Goal: Task Accomplishment & Management: Use online tool/utility

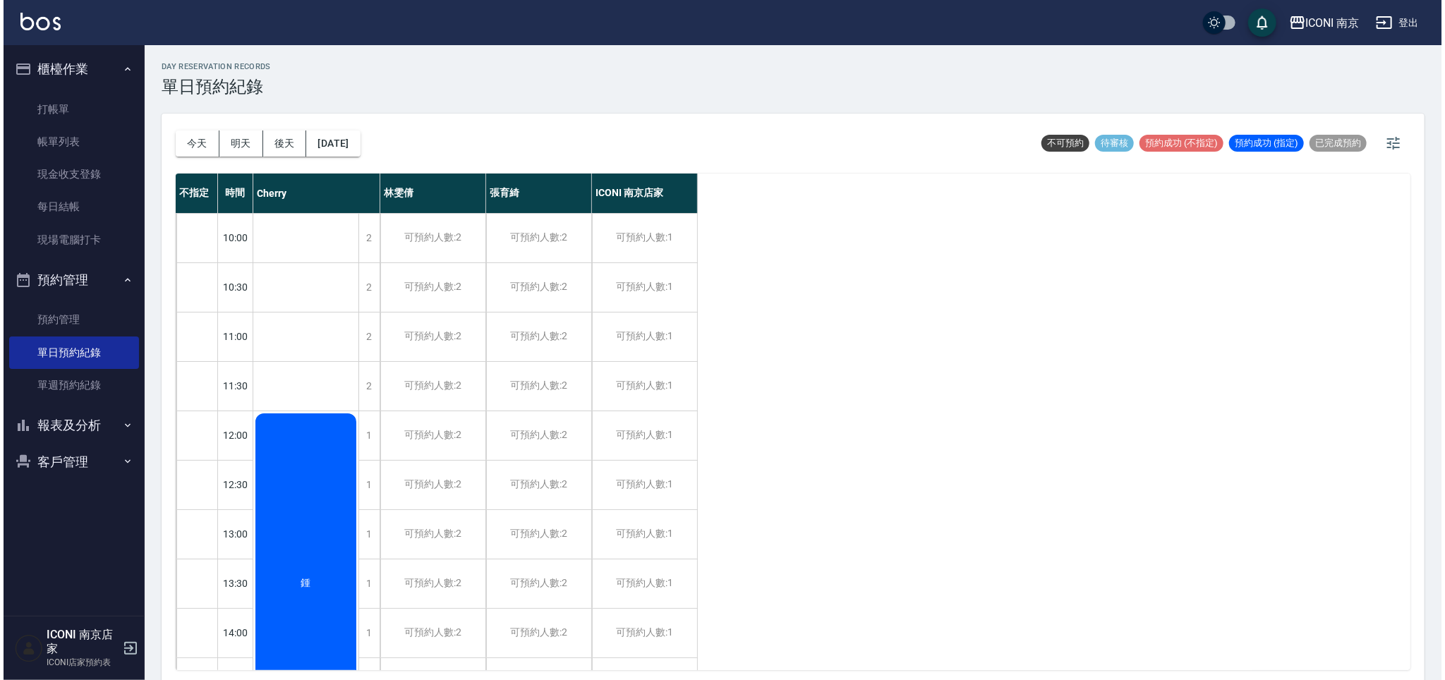
scroll to position [282, 0]
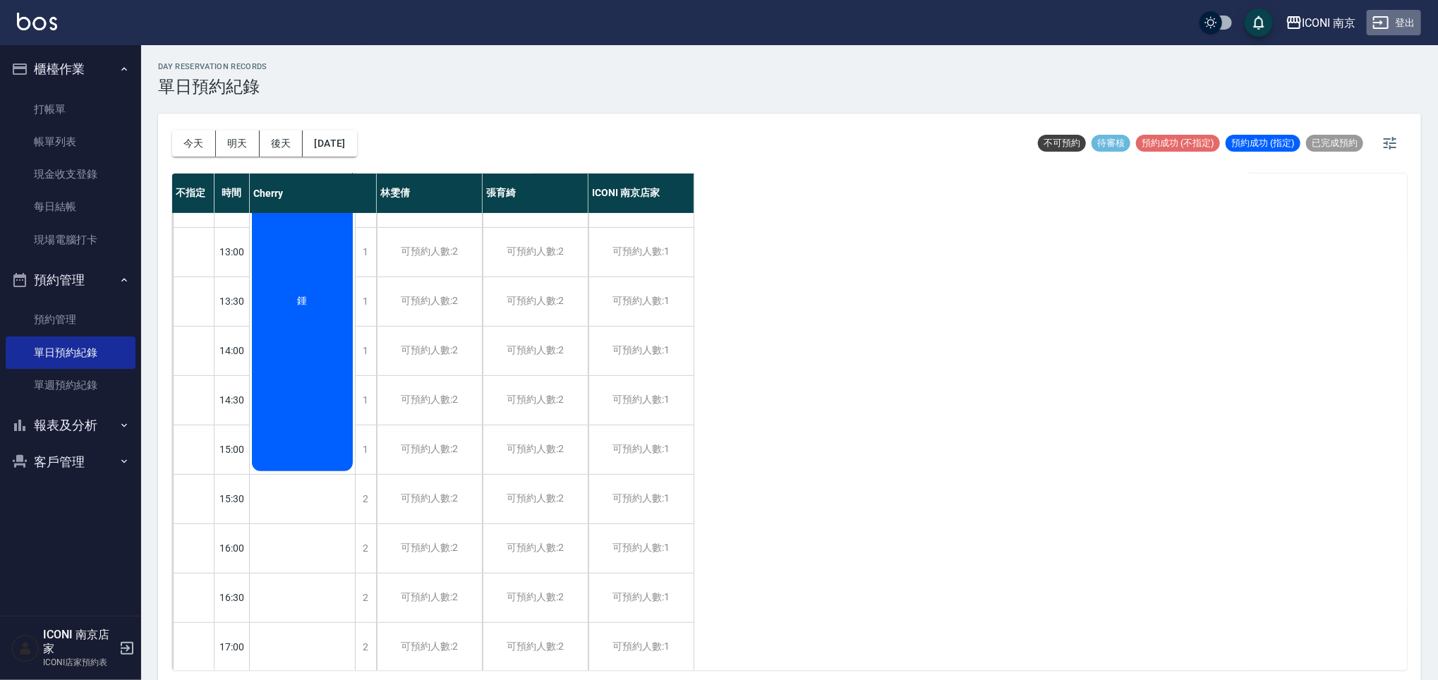
click at [1395, 26] on button "登出" at bounding box center [1394, 23] width 54 height 26
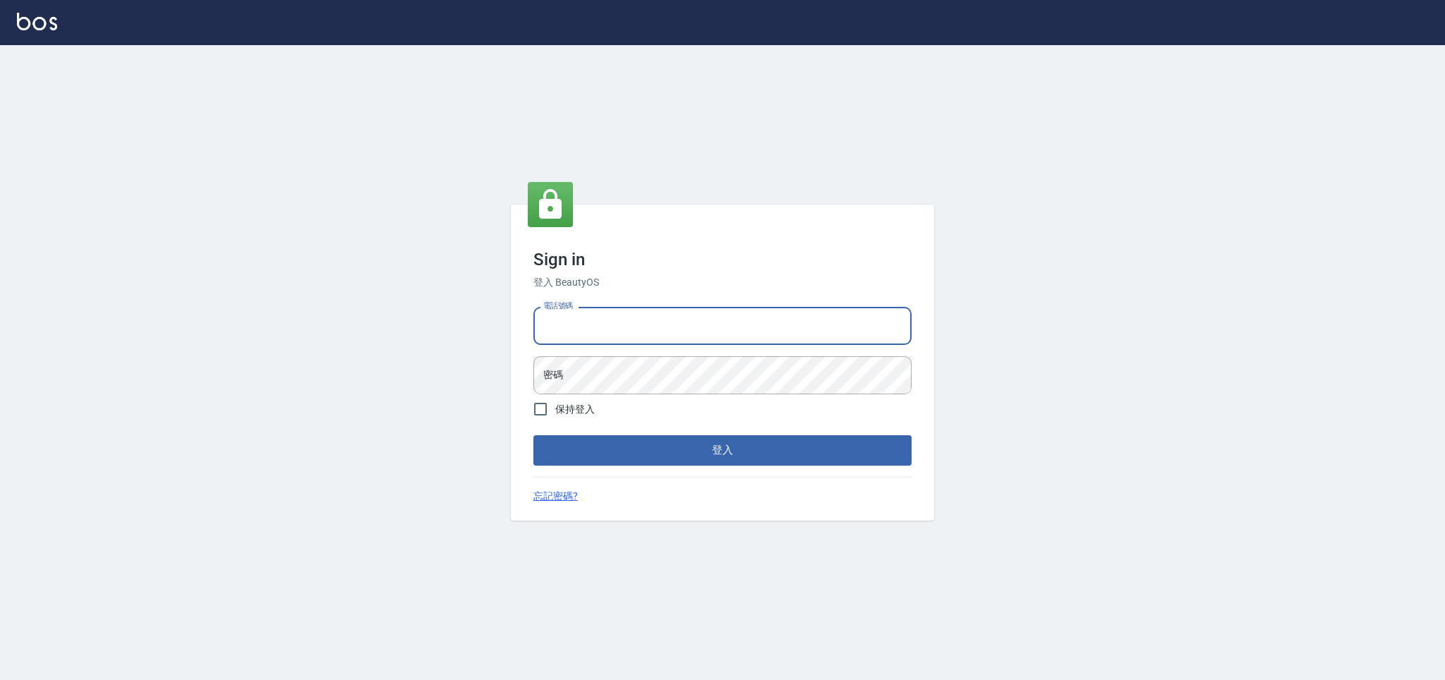
click at [704, 318] on input "電話號碼" at bounding box center [723, 326] width 378 height 38
type input "0981921116"
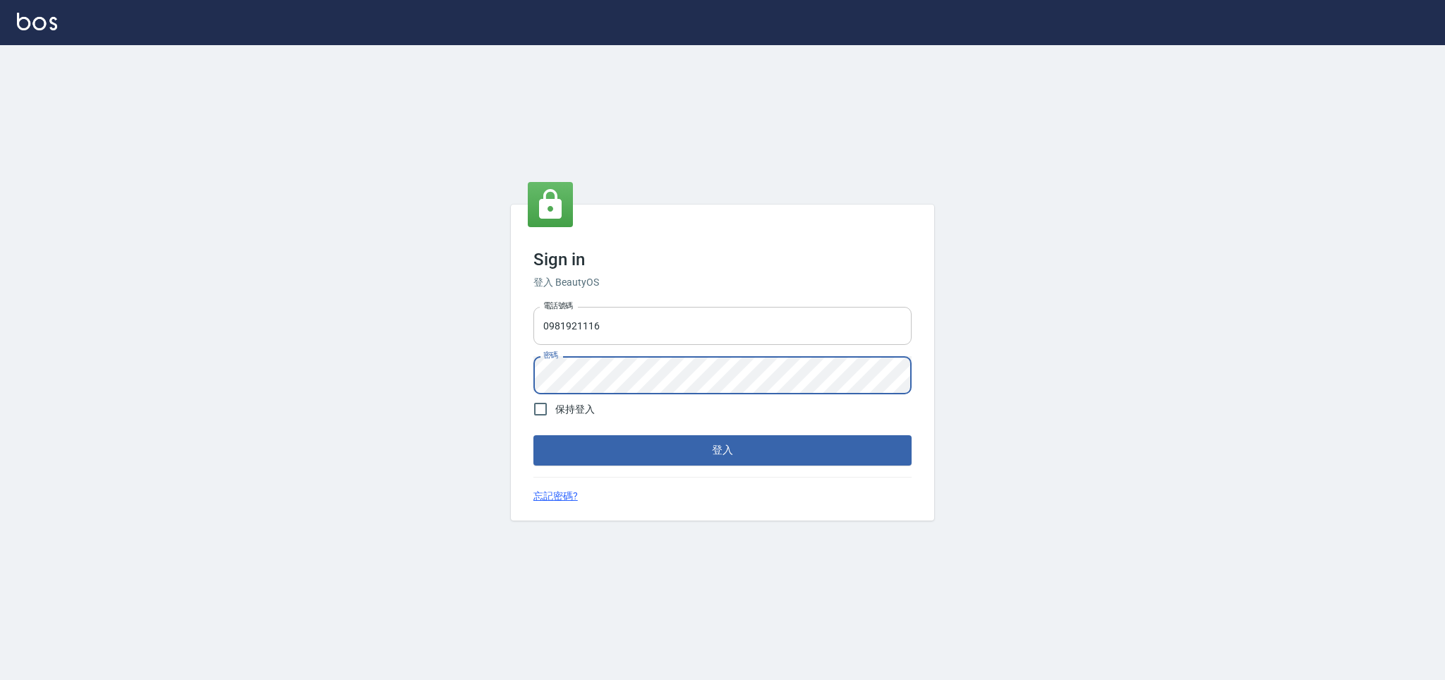
click at [534, 435] on button "登入" at bounding box center [723, 450] width 378 height 30
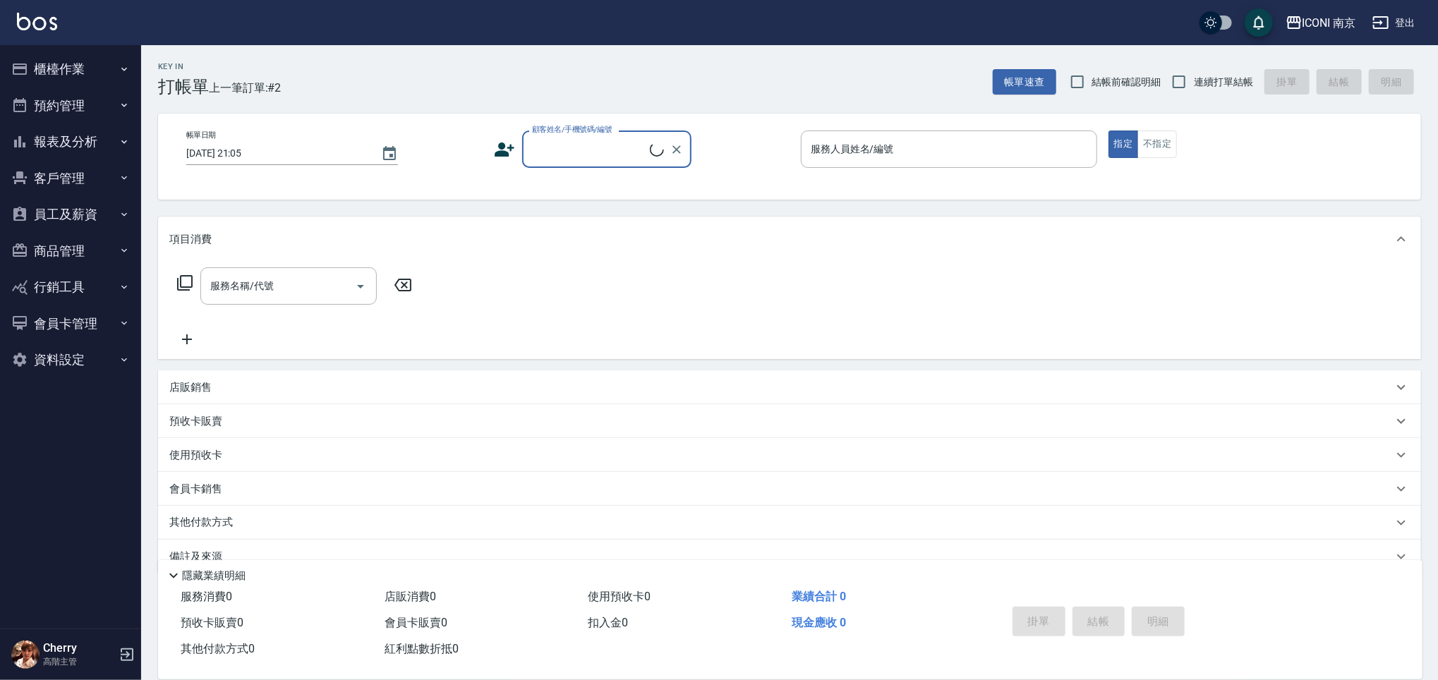
click at [68, 68] on button "櫃檯作業" at bounding box center [71, 69] width 130 height 37
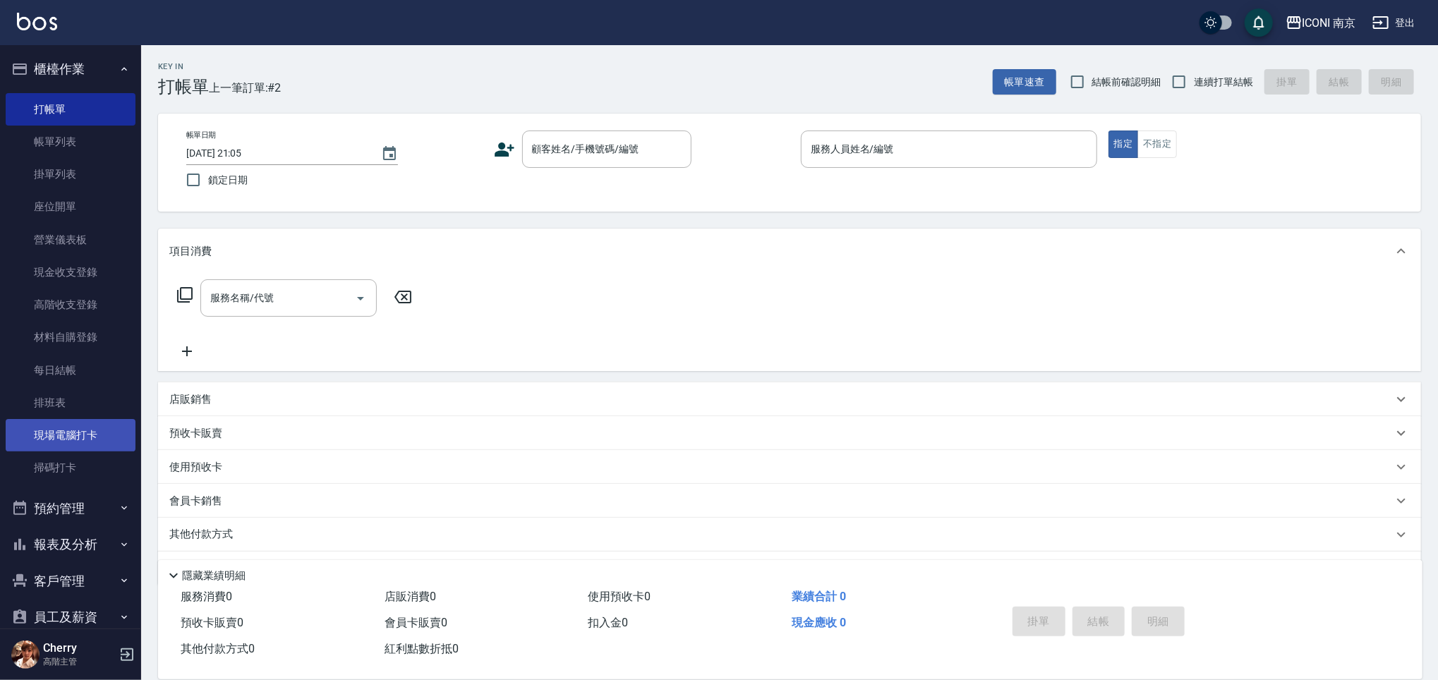
click at [74, 446] on link "現場電腦打卡" at bounding box center [71, 435] width 130 height 32
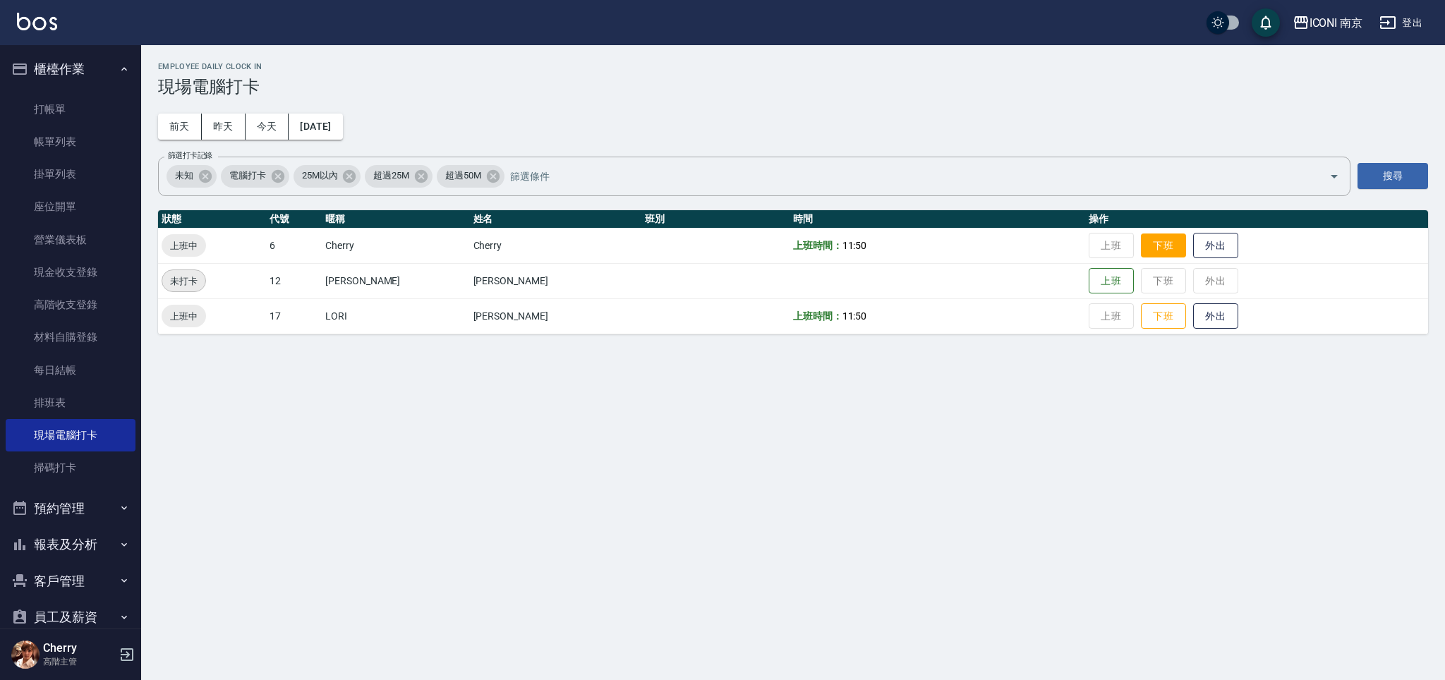
click at [1141, 255] on button "下班" at bounding box center [1163, 246] width 45 height 25
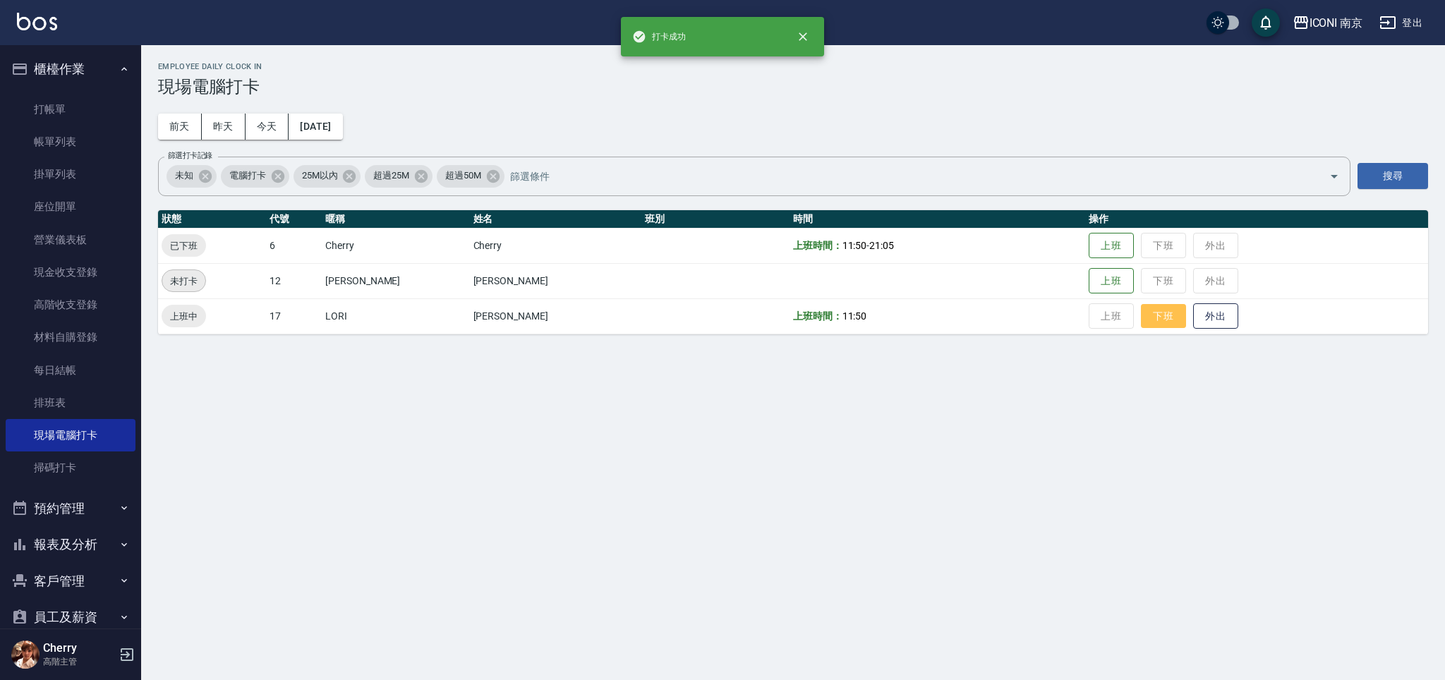
click at [1141, 319] on button "下班" at bounding box center [1163, 316] width 45 height 25
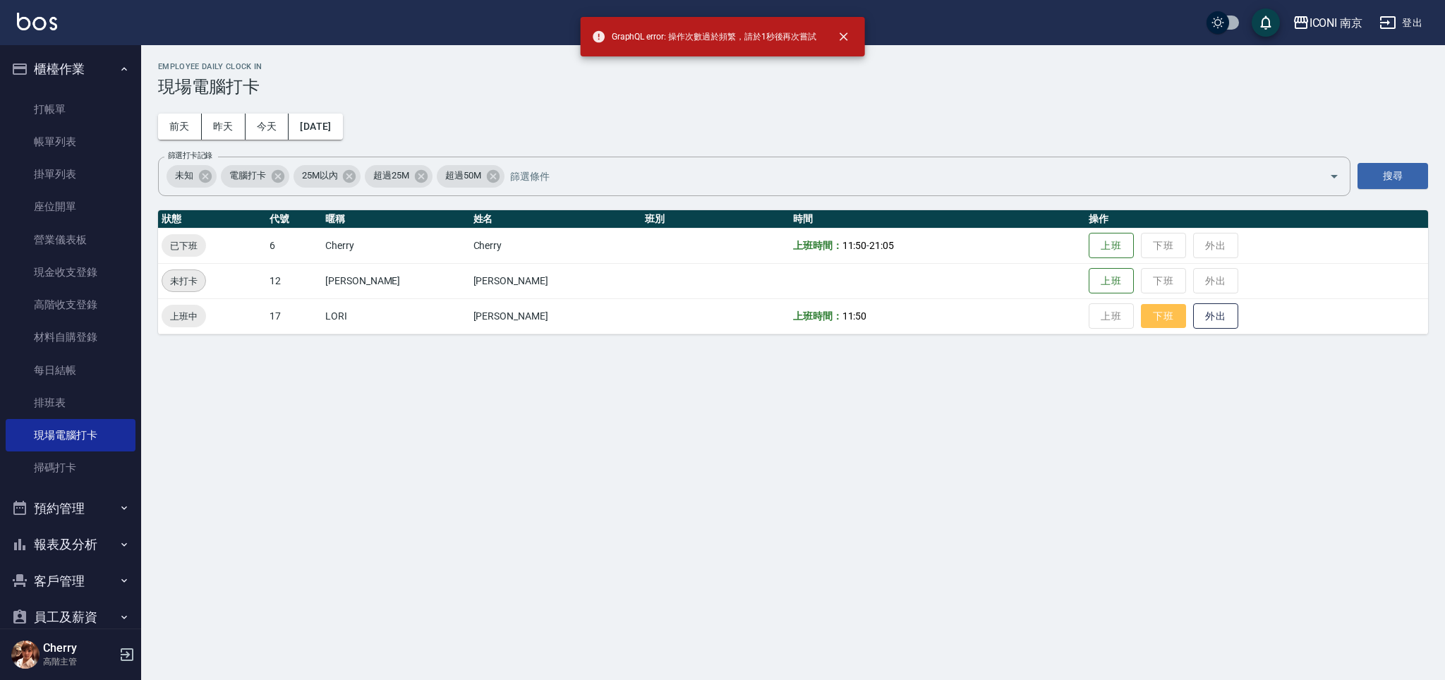
click at [1141, 317] on button "下班" at bounding box center [1163, 316] width 45 height 25
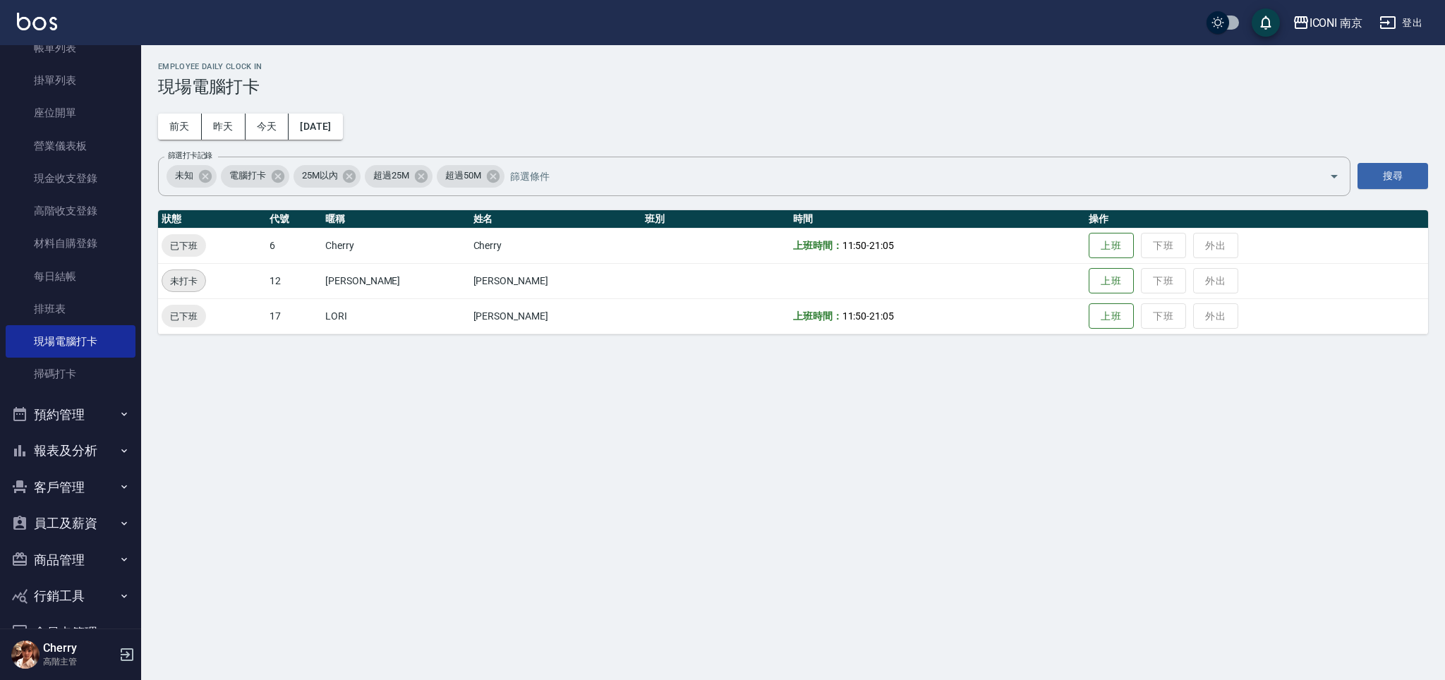
scroll to position [168, 0]
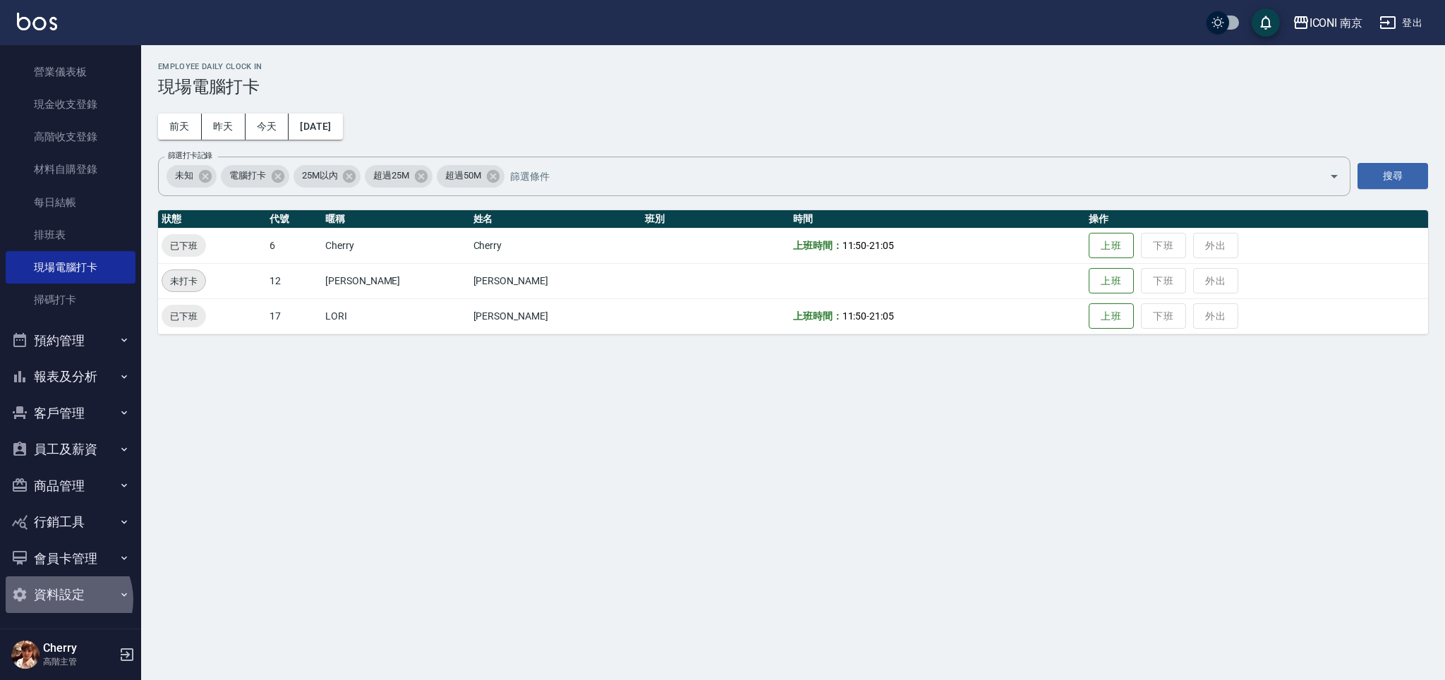
drag, startPoint x: 62, startPoint y: 599, endPoint x: 72, endPoint y: 579, distance: 22.7
click at [62, 600] on button "資料設定" at bounding box center [71, 595] width 130 height 37
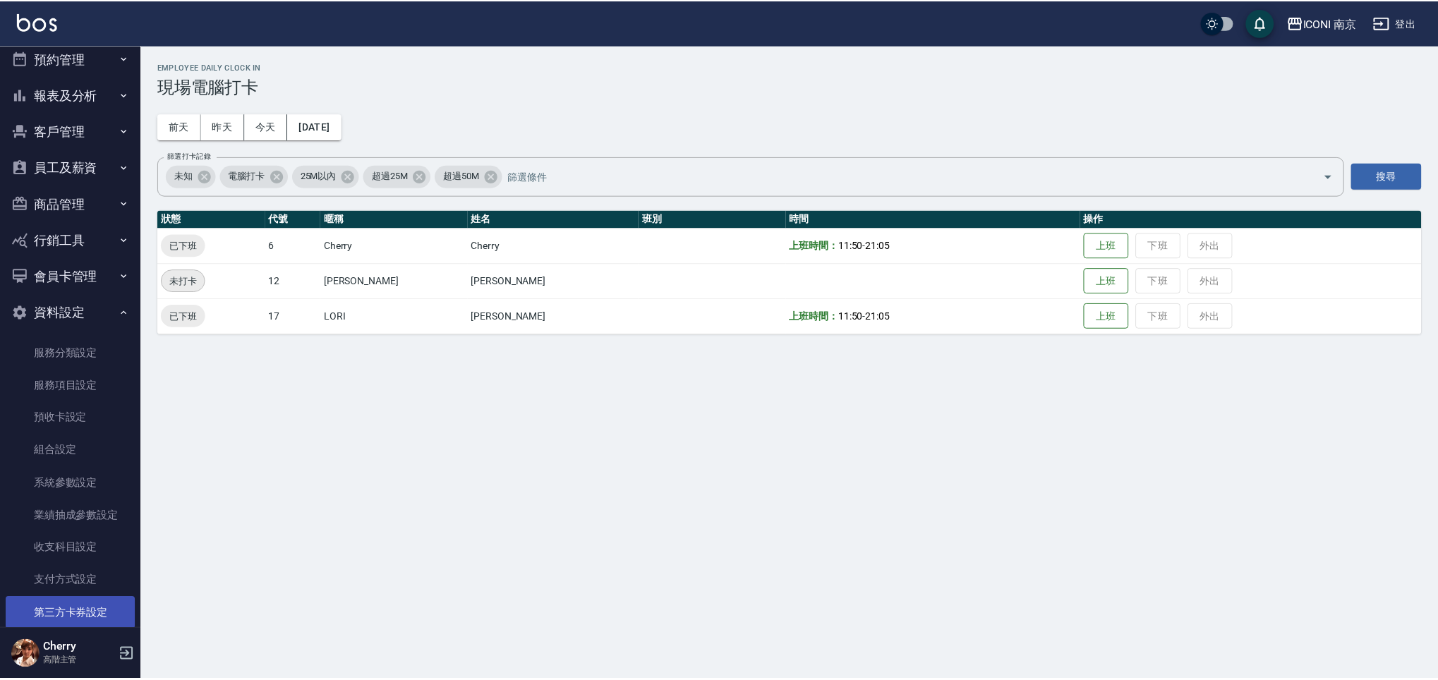
scroll to position [505, 0]
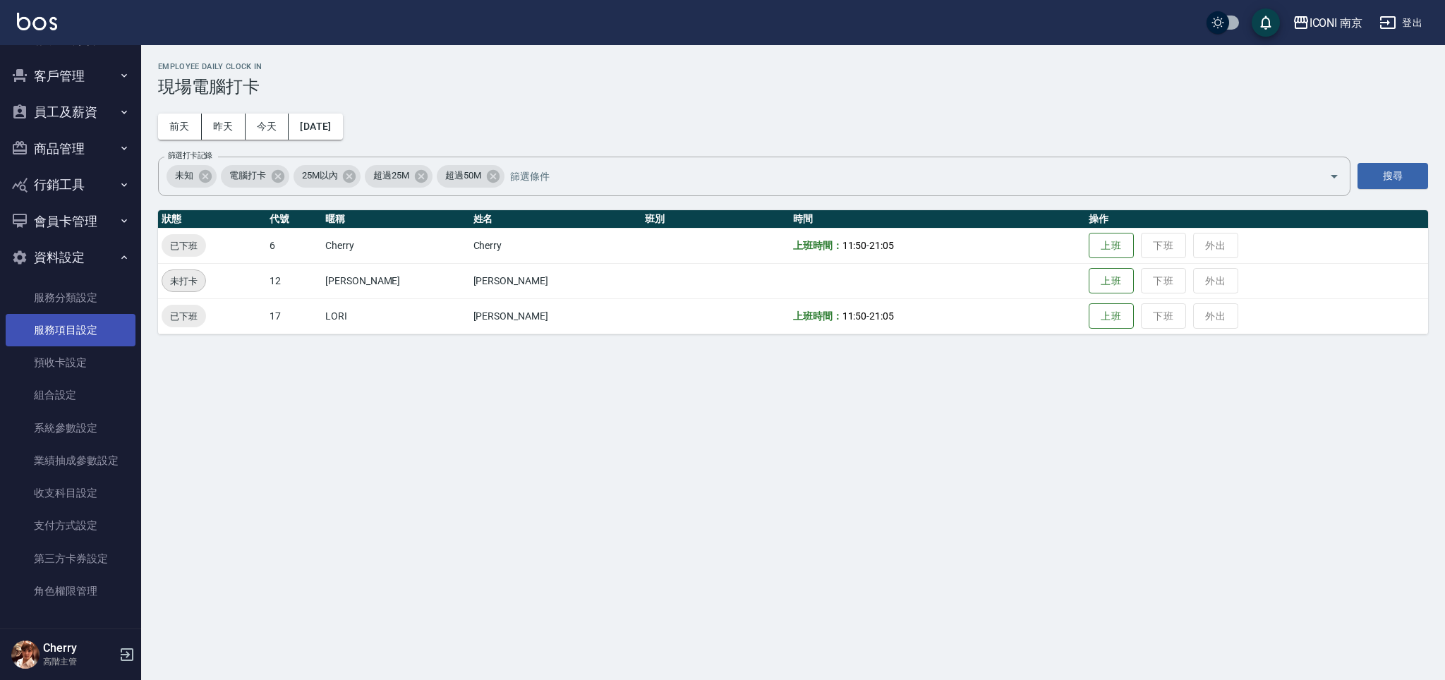
click at [71, 335] on link "服務項目設定" at bounding box center [71, 330] width 130 height 32
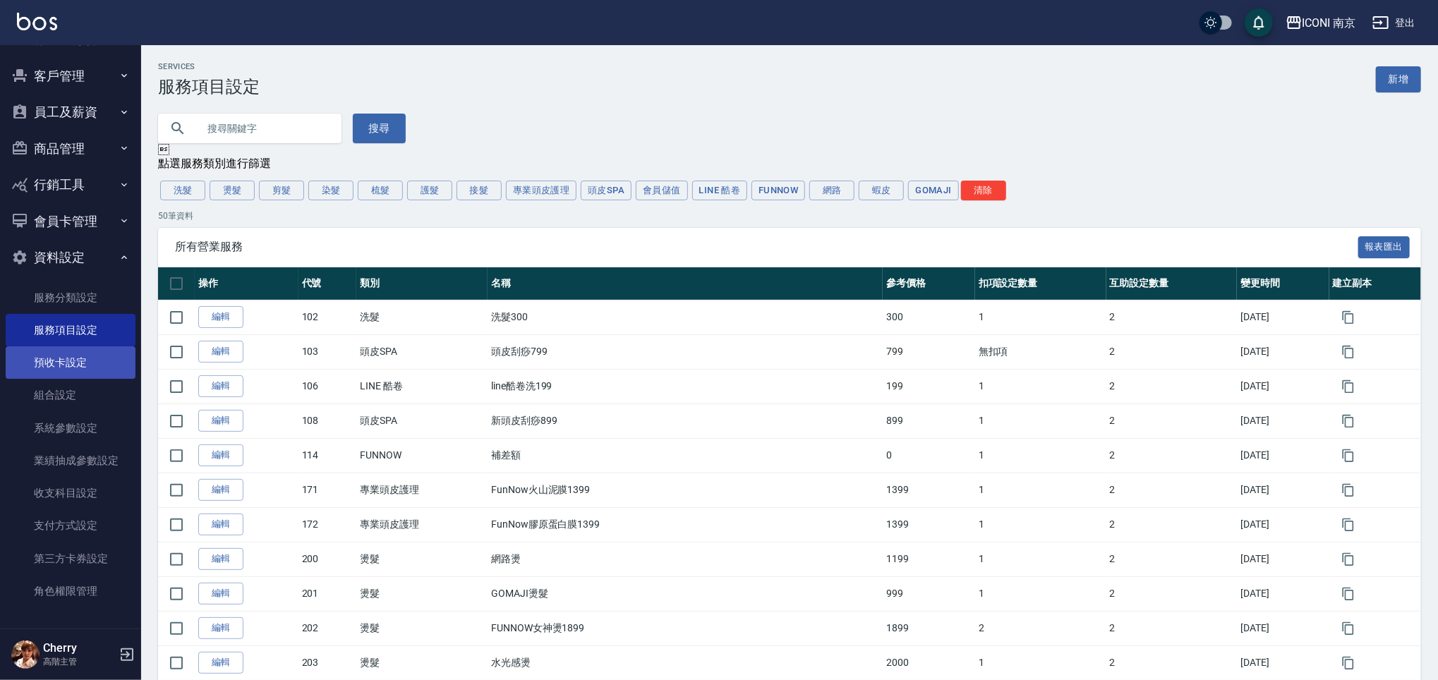
click at [71, 362] on link "預收卡設定" at bounding box center [71, 363] width 130 height 32
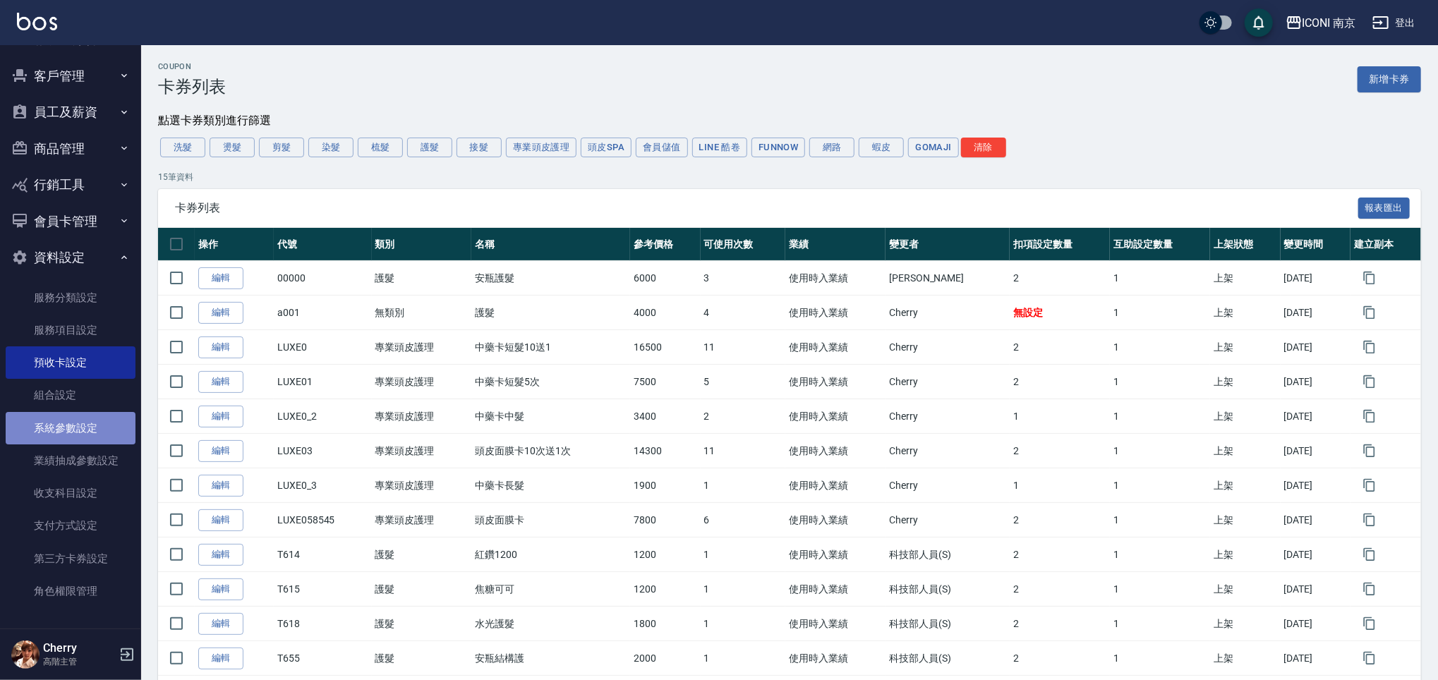
click at [72, 429] on link "系統參數設定" at bounding box center [71, 428] width 130 height 32
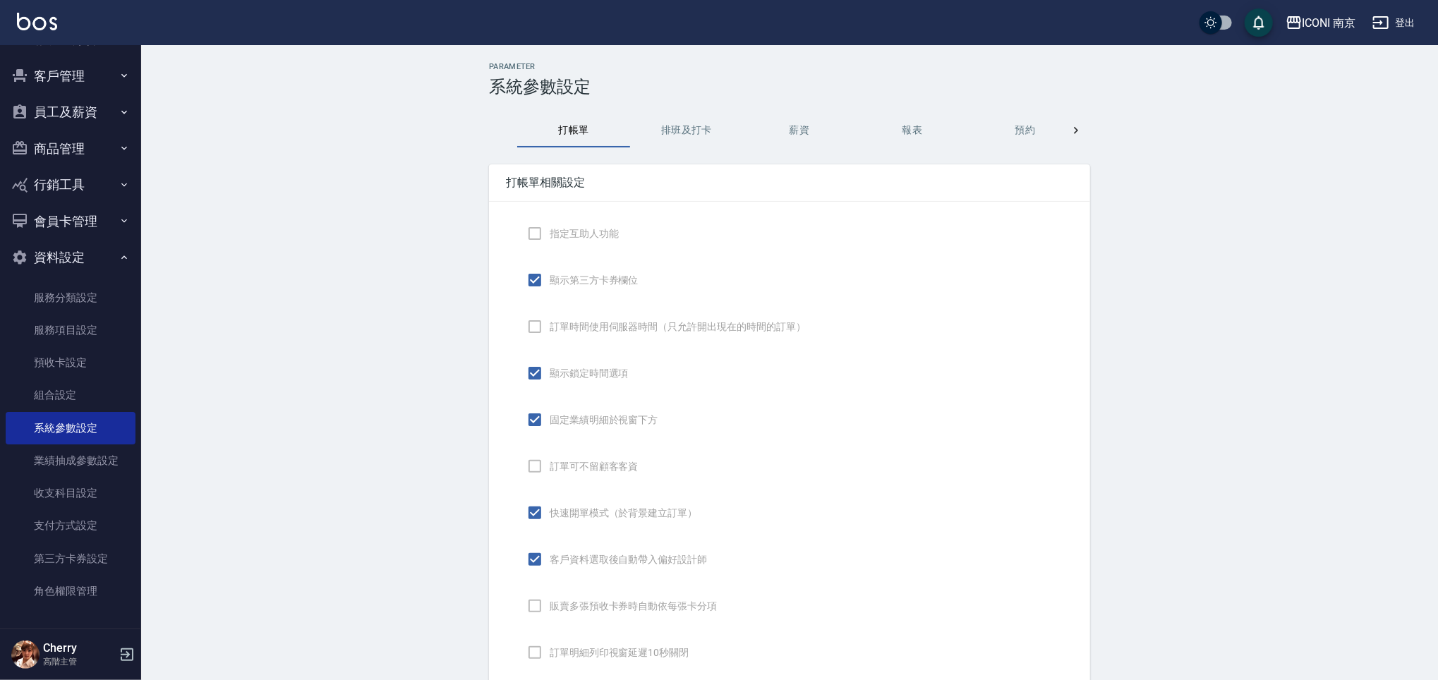
checkbox input "true"
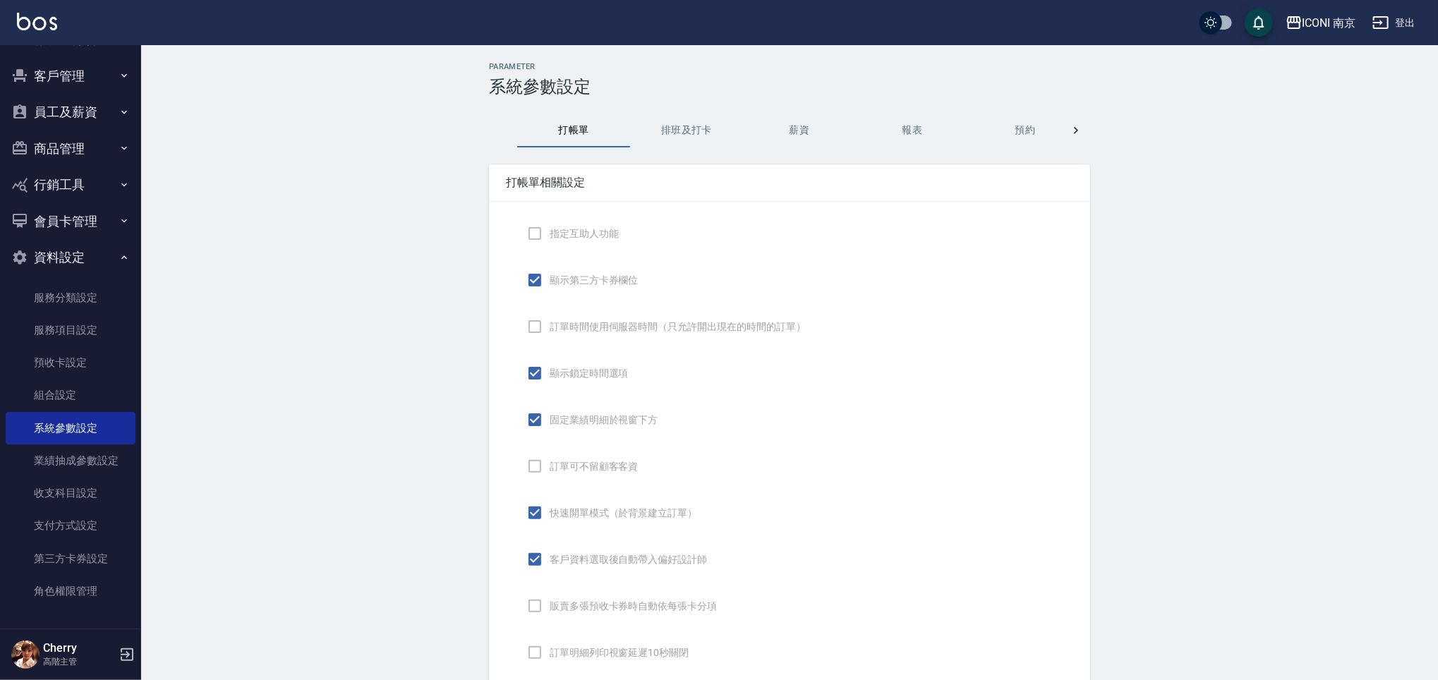
checkbox input "false"
type input "NICKNAME"
type input "LASTORDER"
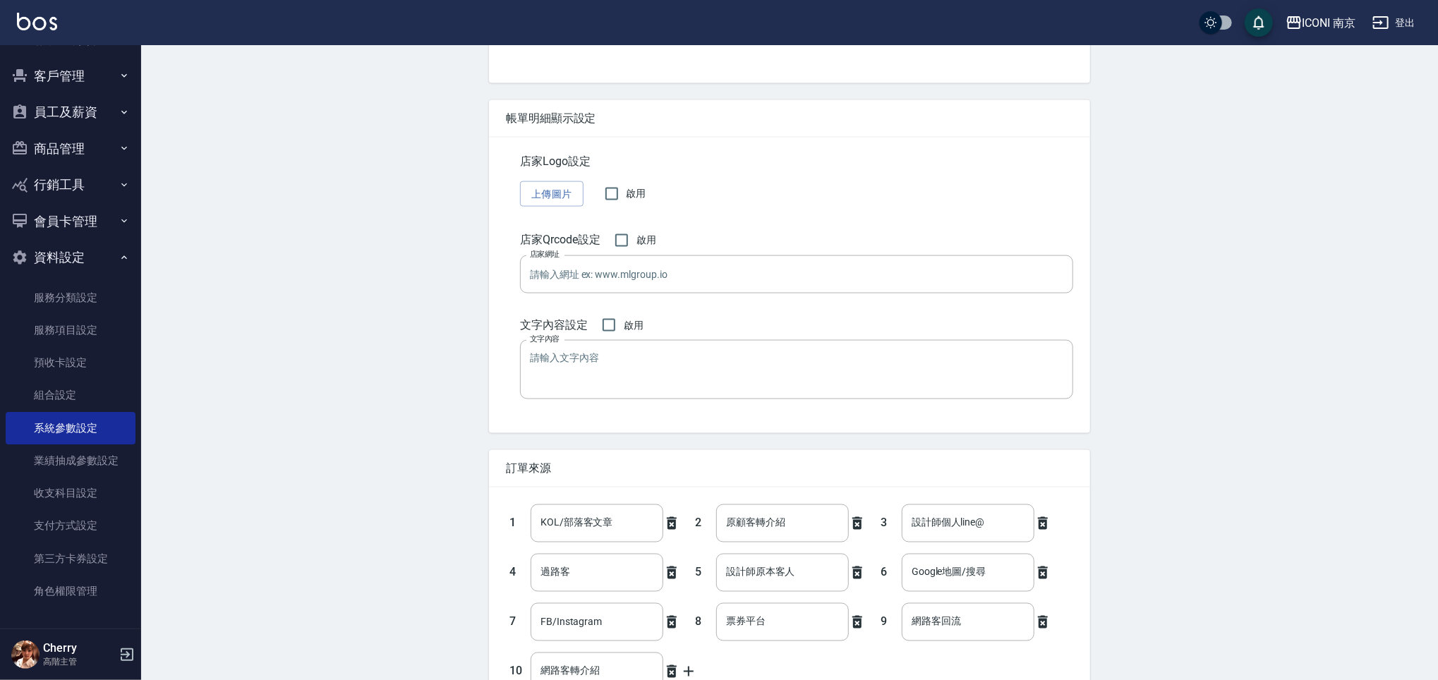
scroll to position [1390, 0]
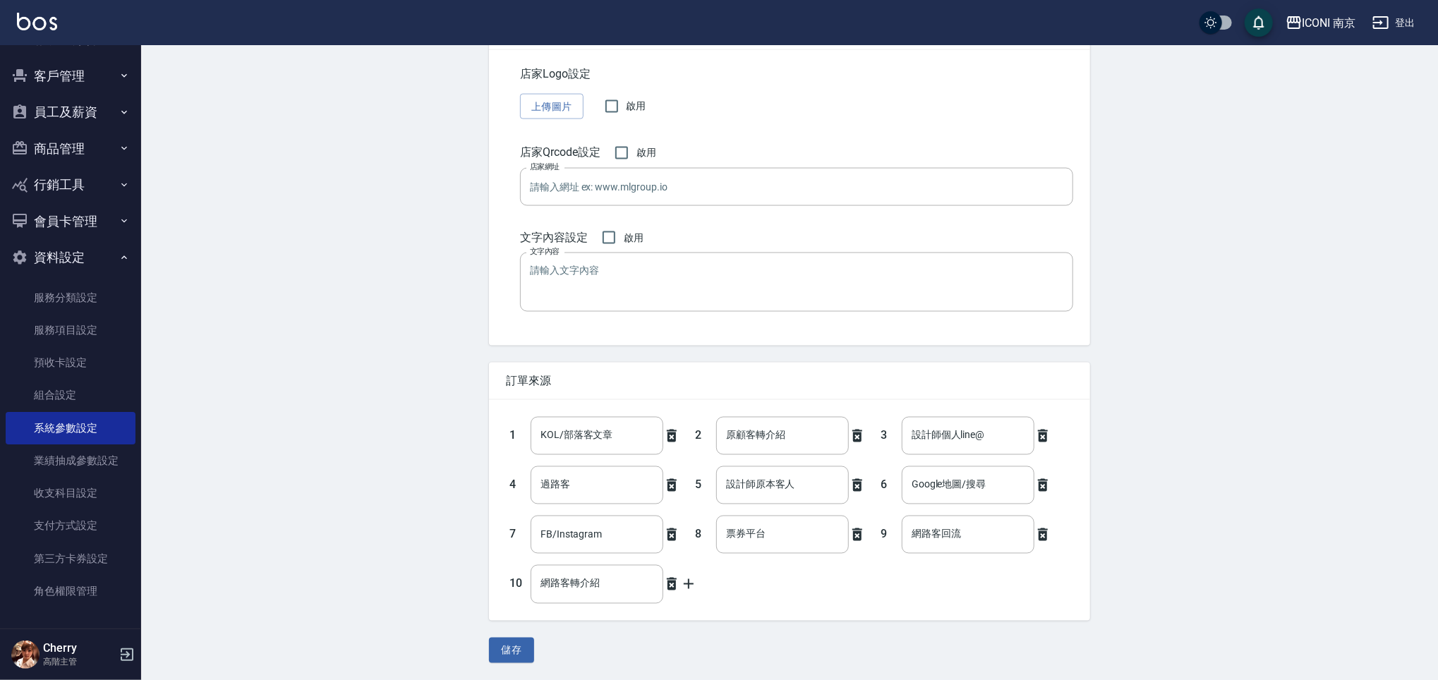
click at [690, 583] on icon at bounding box center [688, 584] width 17 height 17
click at [721, 583] on input "text" at bounding box center [782, 584] width 133 height 38
type input "親朋好友"
click at [524, 652] on button "儲存" at bounding box center [511, 651] width 45 height 26
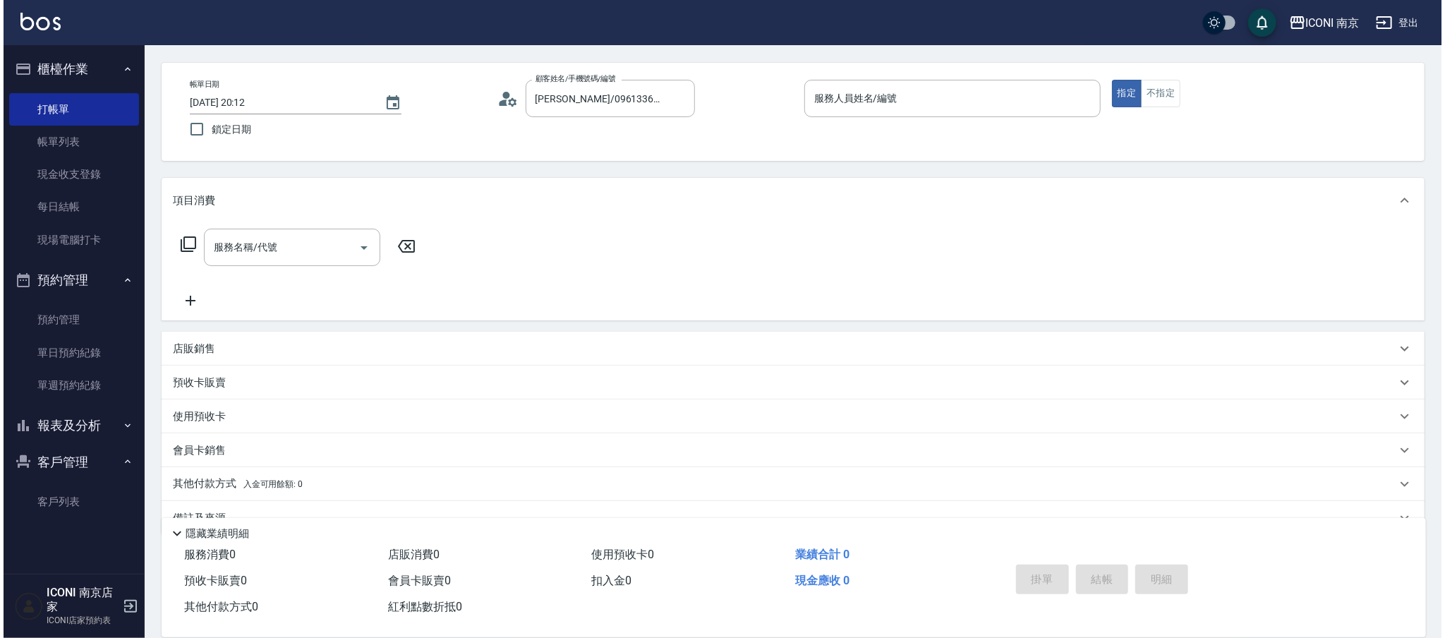
scroll to position [80, 0]
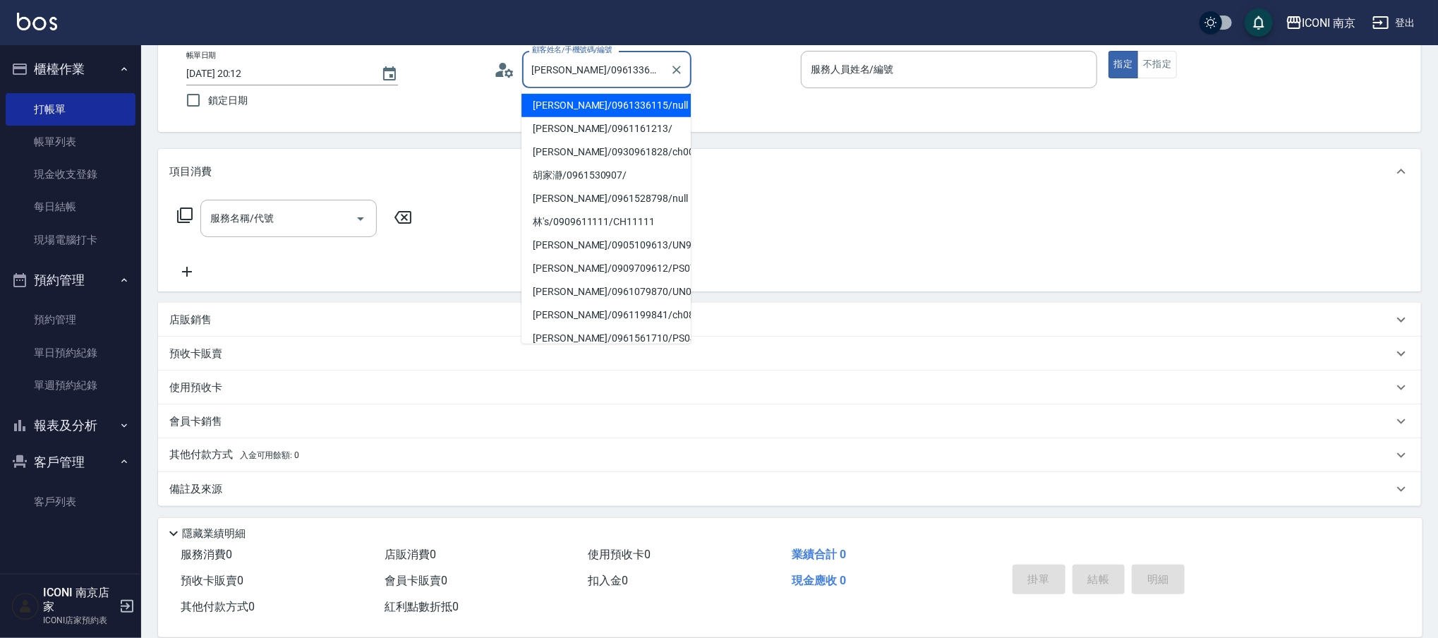
click at [591, 71] on input "[PERSON_NAME]/0961336115/null" at bounding box center [597, 69] width 136 height 25
click at [587, 104] on li "[PERSON_NAME]/0961336115/null" at bounding box center [606, 105] width 169 height 23
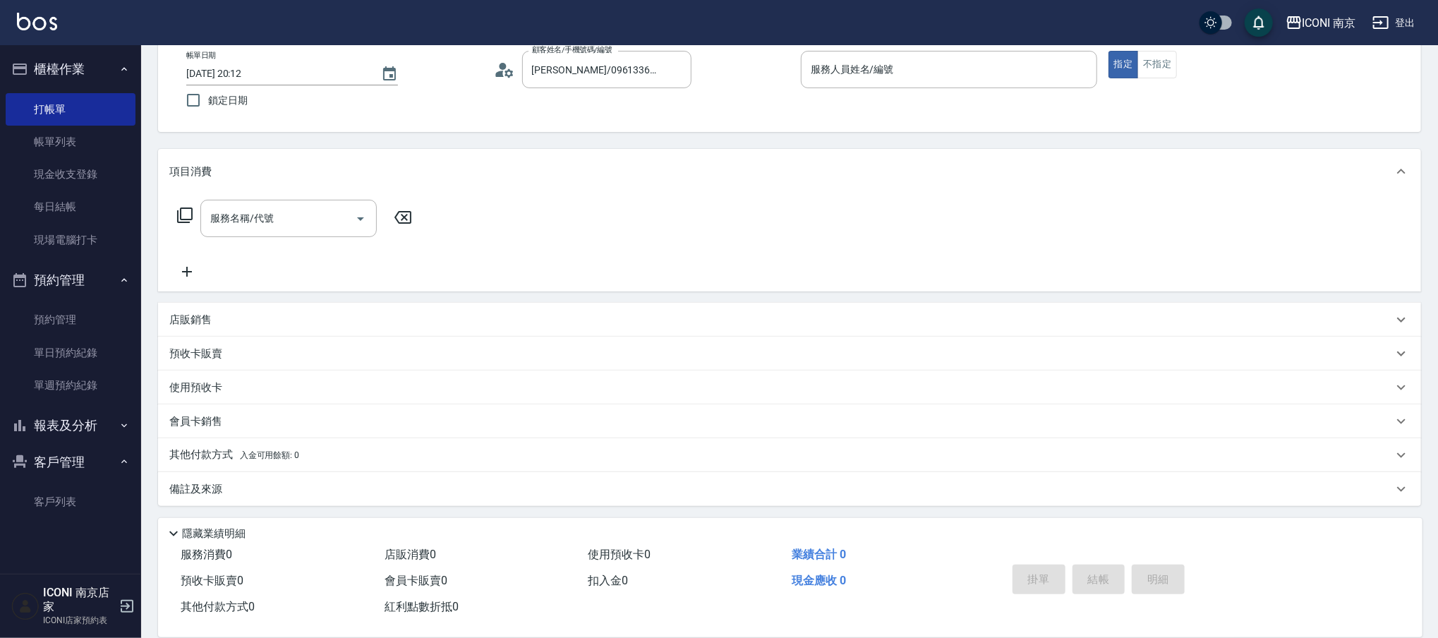
click at [495, 71] on icon at bounding box center [504, 69] width 21 height 21
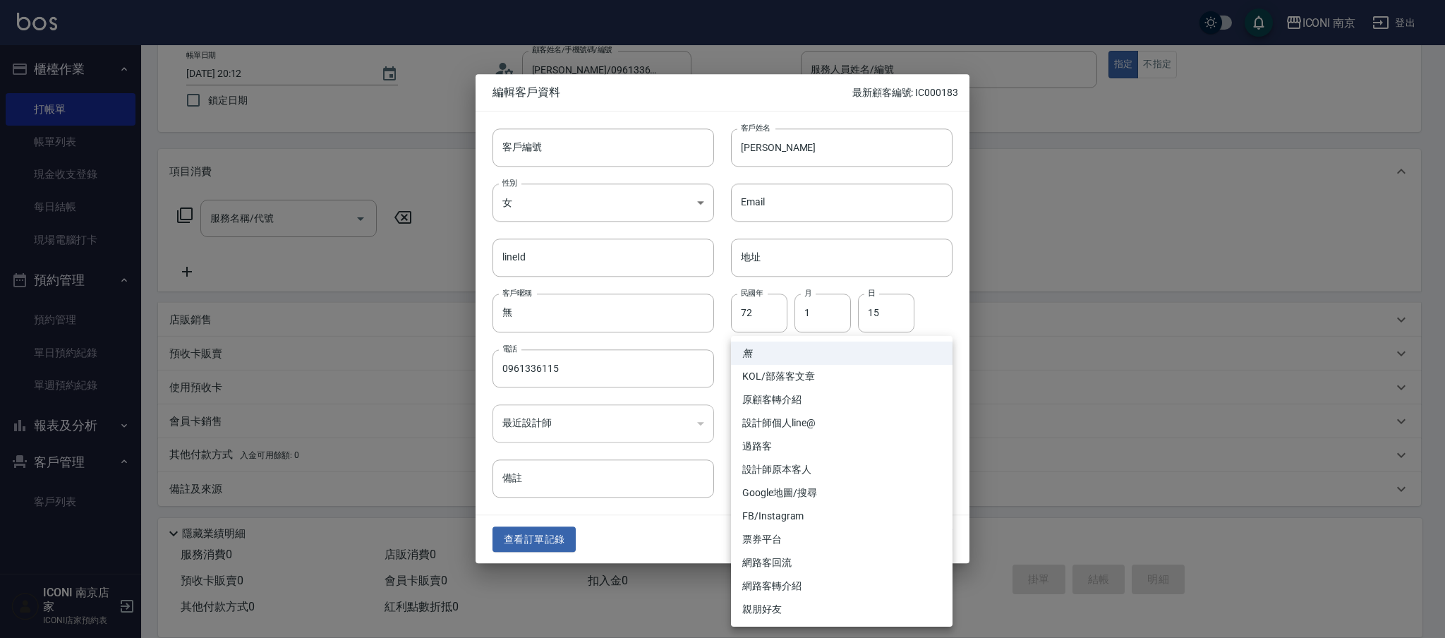
click at [865, 379] on body "ICONI 南京 登出 櫃檯作業 打帳單 帳單列表 現金收支登錄 每日結帳 現場電腦打卡 預約管理 預約管理 單日預約紀錄 單週預約紀錄 報表及分析 報表目錄…" at bounding box center [722, 279] width 1445 height 718
click at [779, 609] on li "親朋好友" at bounding box center [842, 609] width 222 height 23
type input "親朋好友"
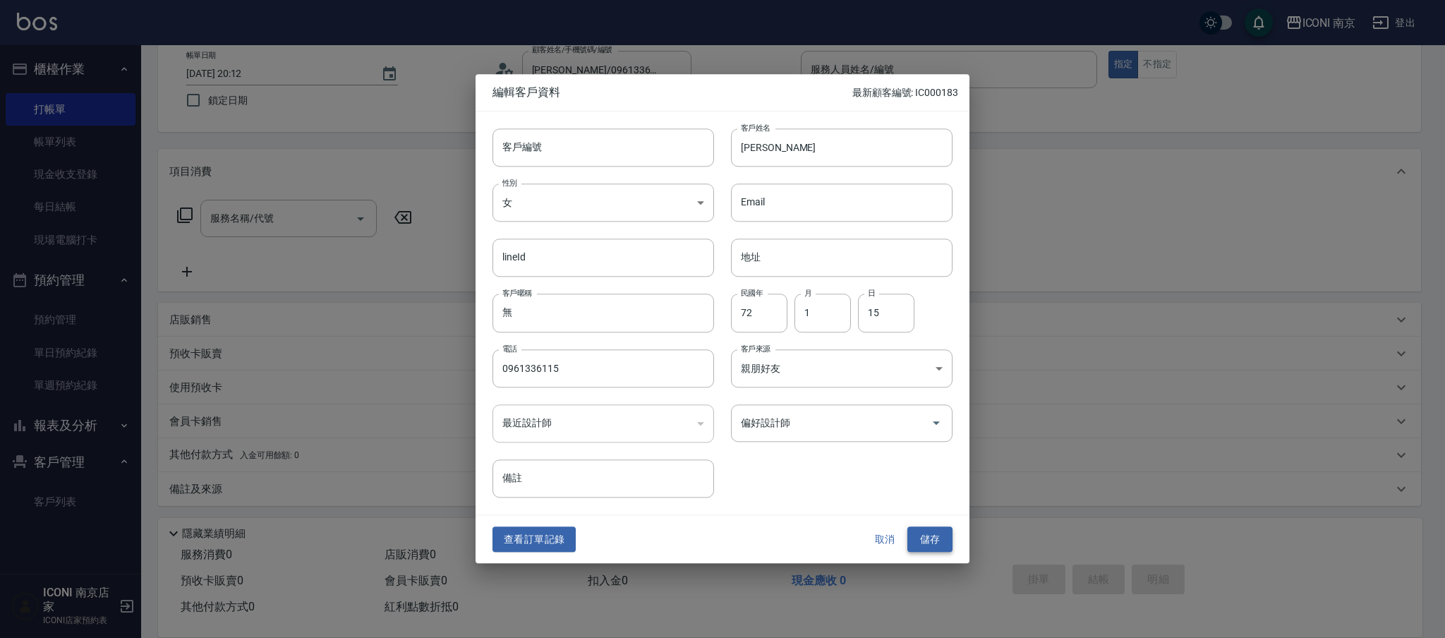
click at [918, 531] on button "儲存" at bounding box center [930, 540] width 45 height 26
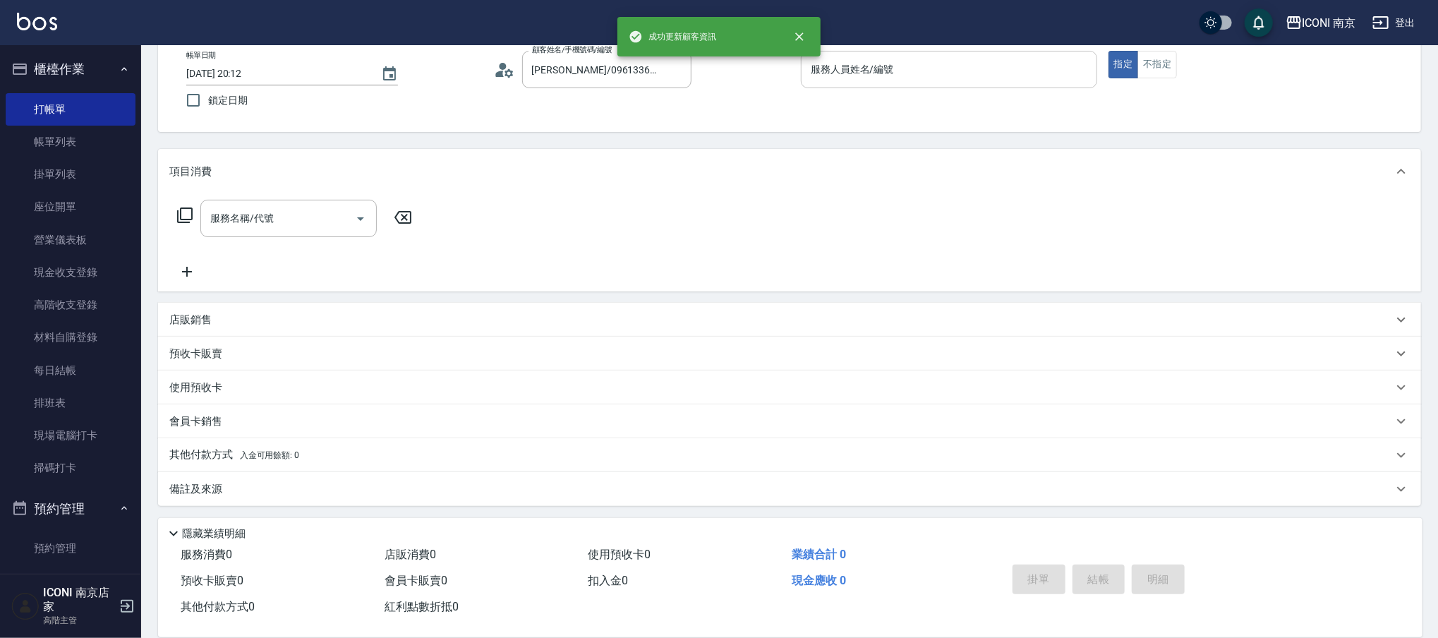
click at [908, 76] on input "服務人員姓名/編號" at bounding box center [949, 69] width 284 height 25
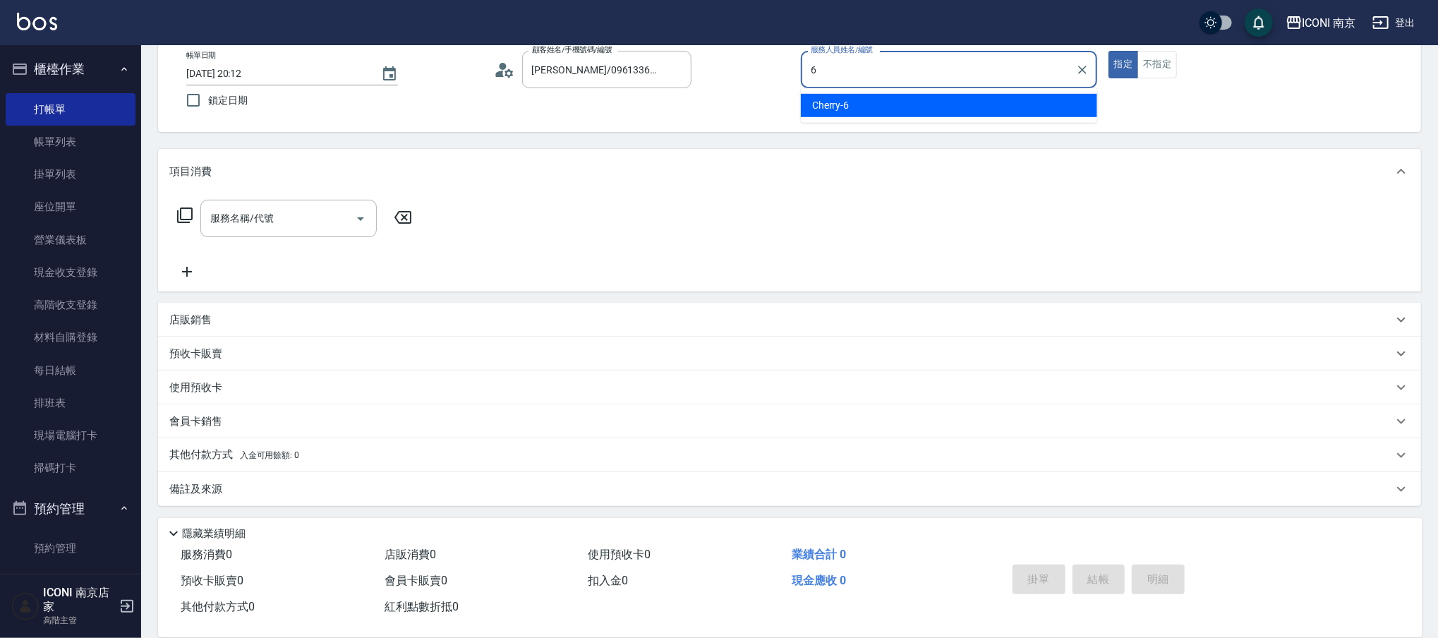
type input "Cherry-6"
type button "true"
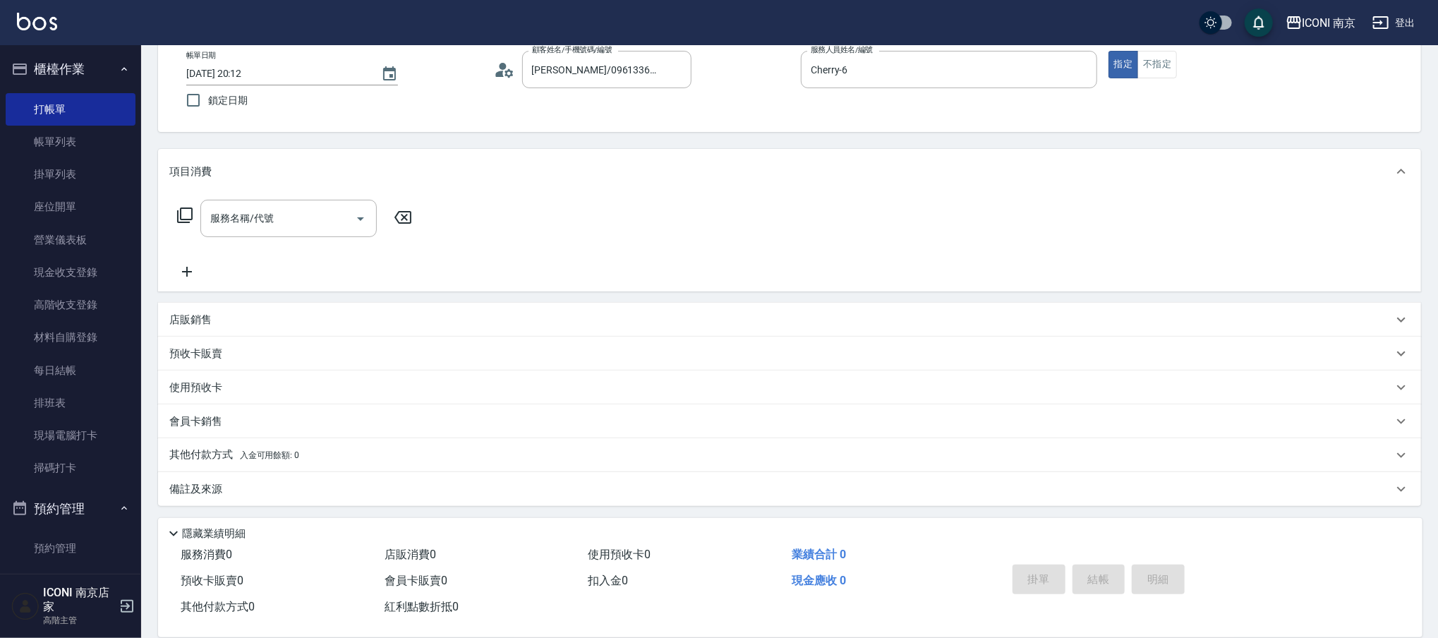
click at [188, 210] on icon at bounding box center [184, 215] width 17 height 17
